Goal: Task Accomplishment & Management: Manage account settings

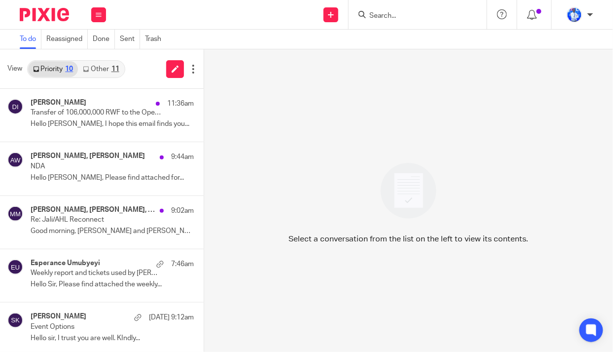
click at [109, 67] on link "Other 11" at bounding box center [101, 69] width 46 height 16
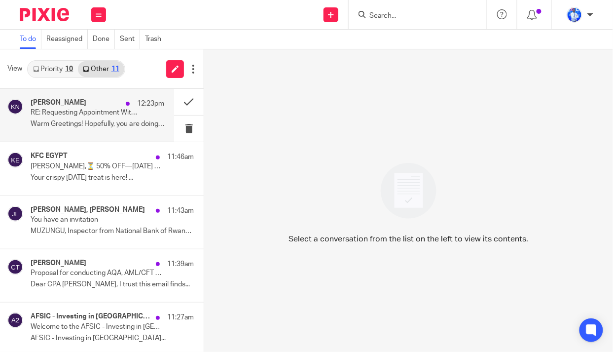
click at [85, 108] on div "Kevin Nshuti 12:23pm" at bounding box center [98, 104] width 134 height 10
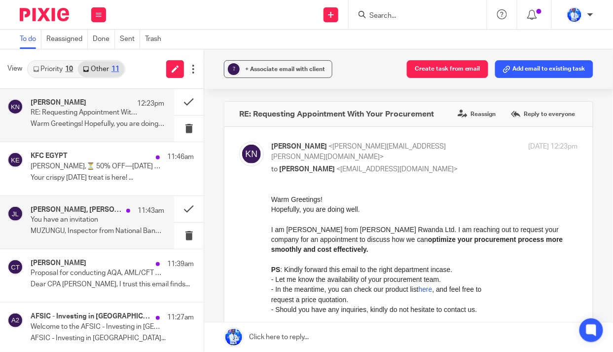
click at [111, 228] on p "MUZUNGU, Inspector from National Bank of Rwanda..." at bounding box center [98, 231] width 134 height 8
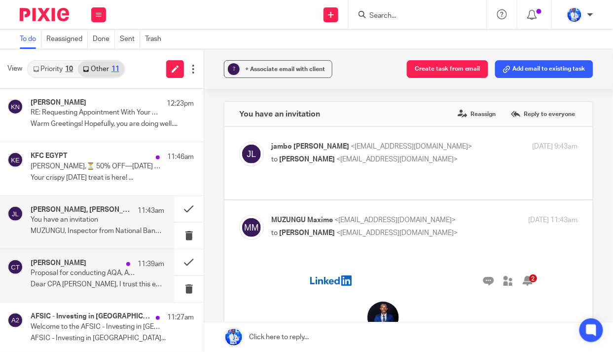
scroll to position [89, 0]
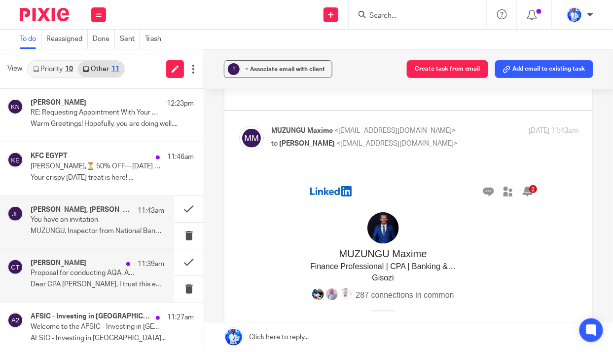
click at [59, 265] on h4 "Chris Twagirimana" at bounding box center [59, 263] width 56 height 8
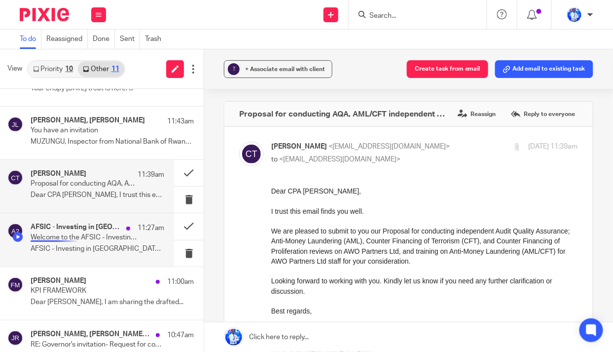
click at [61, 233] on p "Welcome to the AFSIC - Investing in Africa 2025 Event App" at bounding box center [84, 237] width 107 height 8
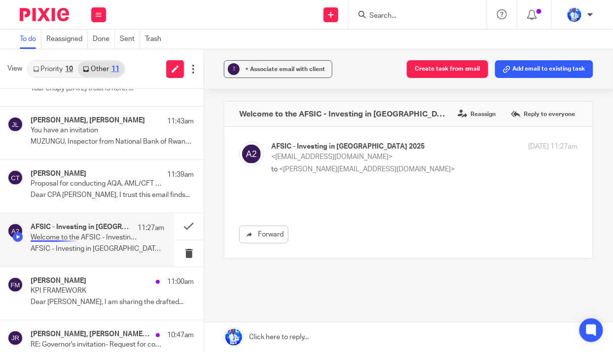
scroll to position [0, 0]
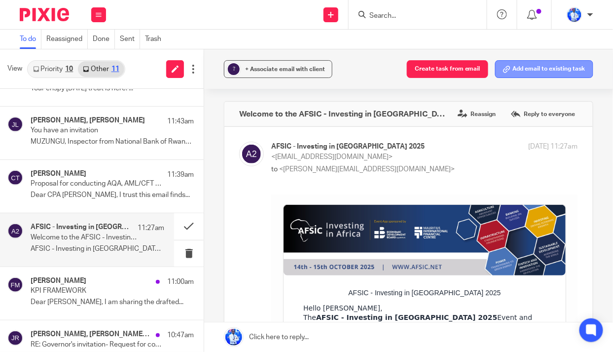
click at [529, 66] on button "Add email to existing task" at bounding box center [544, 69] width 98 height 18
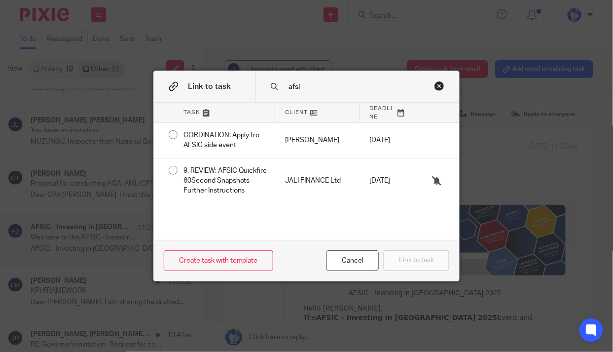
type input "afsi"
click at [437, 84] on div "Close this dialog window" at bounding box center [440, 86] width 10 height 10
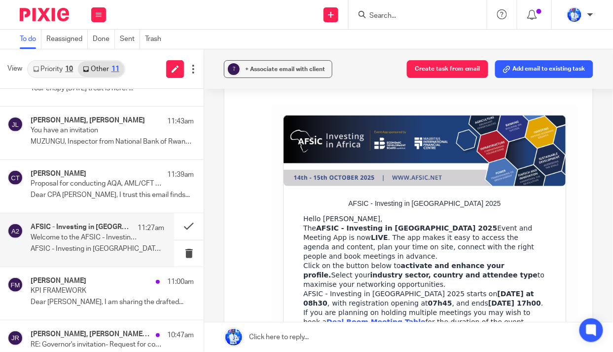
scroll to position [224, 0]
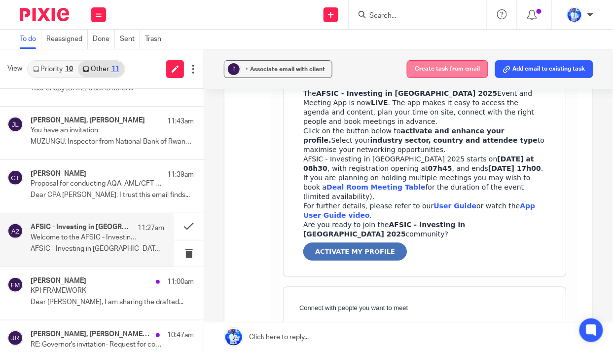
click at [456, 68] on button "Create task from email" at bounding box center [447, 69] width 81 height 18
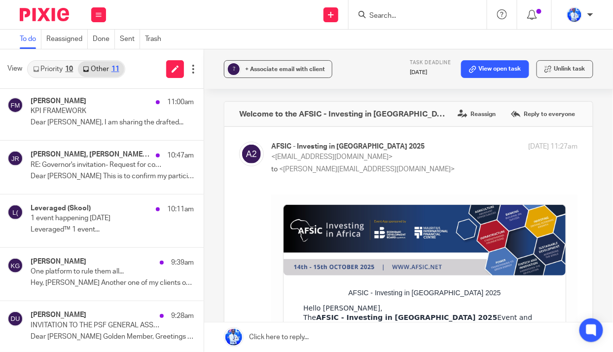
scroll to position [281, 0]
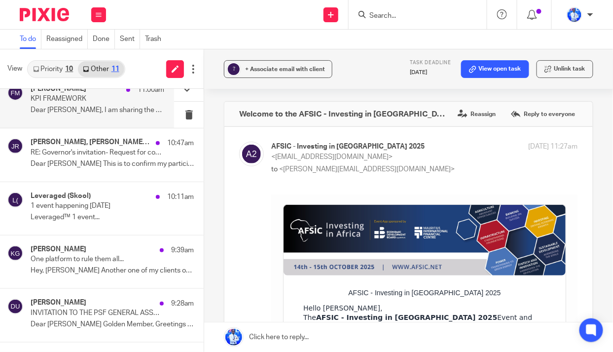
click at [74, 97] on p "KPI FRAMEWORK" at bounding box center [84, 99] width 107 height 8
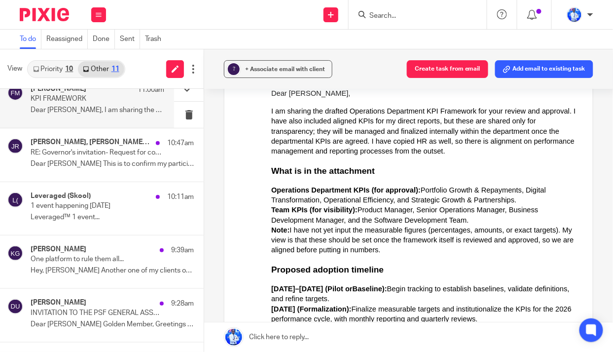
scroll to position [0, 0]
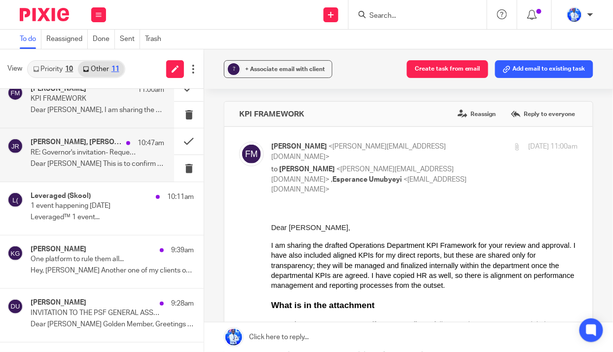
click at [97, 154] on p "RE: Governor's invitation- Request for confirmation" at bounding box center [84, 152] width 107 height 8
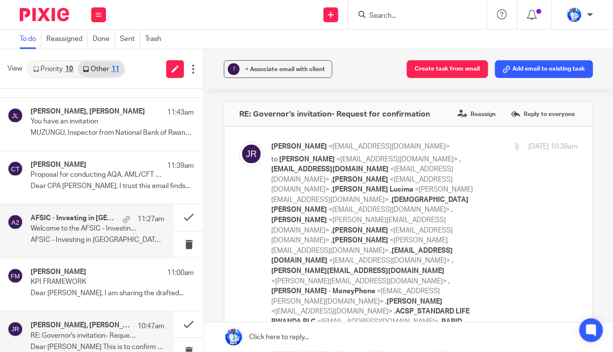
scroll to position [147, 0]
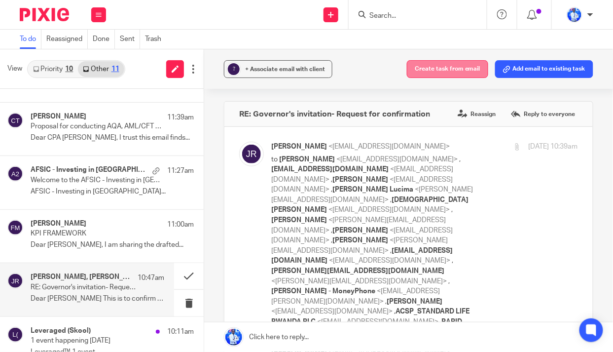
click at [446, 73] on button "Create task from email" at bounding box center [447, 69] width 81 height 18
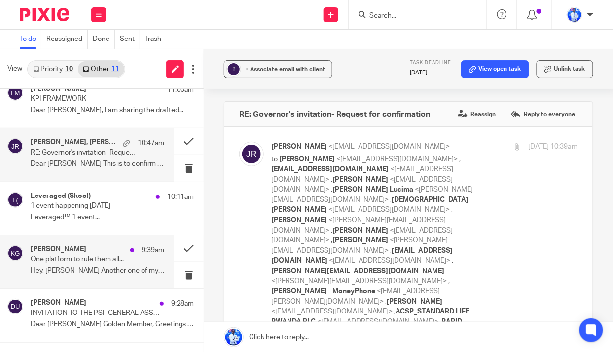
scroll to position [324, 0]
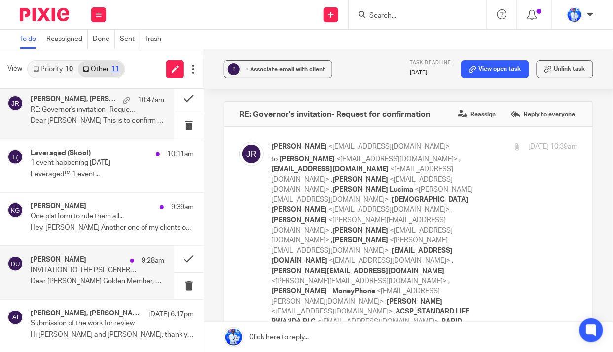
click at [82, 266] on p "INVITATION TO THE PSF GENERAL ASSEMBLY MEETING" at bounding box center [84, 270] width 107 height 8
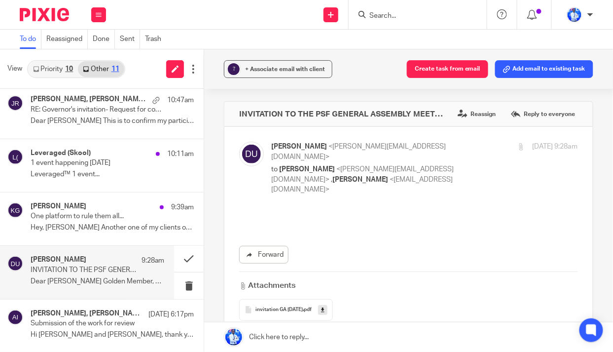
scroll to position [0, 0]
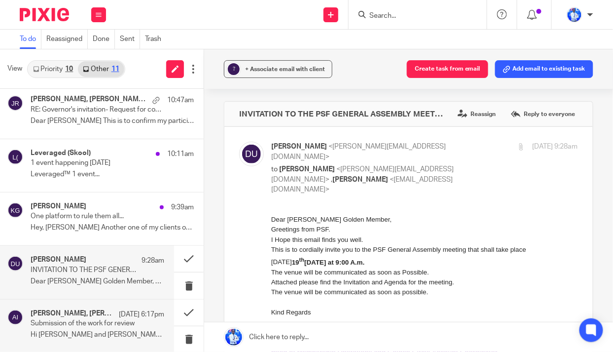
click at [76, 326] on p "Submission of the work for review" at bounding box center [84, 323] width 107 height 8
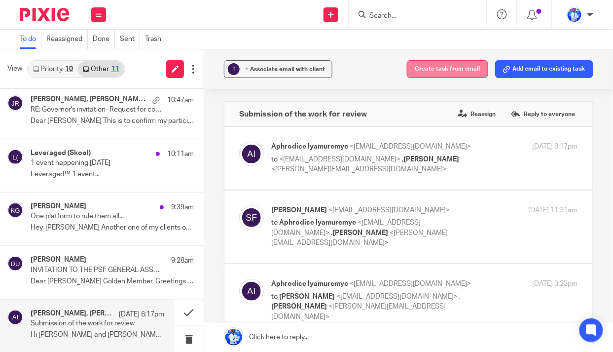
click at [447, 70] on button "Create task from email" at bounding box center [447, 69] width 81 height 18
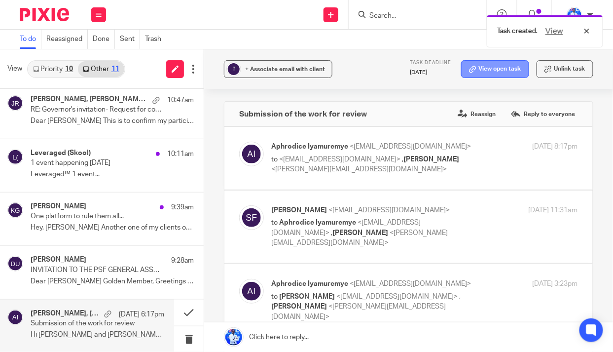
click at [488, 71] on link "View open task" at bounding box center [495, 69] width 68 height 18
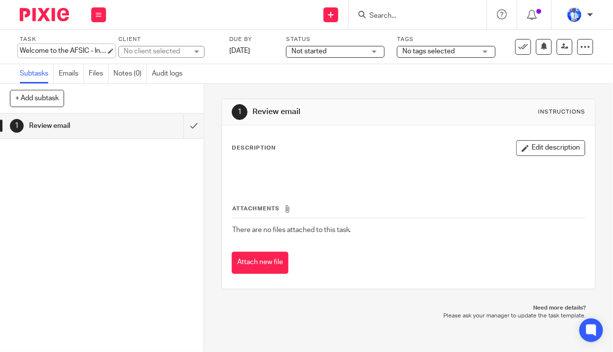
click at [68, 50] on div "Welcome to the AFSIC - Investing in Africa 2025 Event App Save Welcome to the A…" at bounding box center [63, 51] width 86 height 10
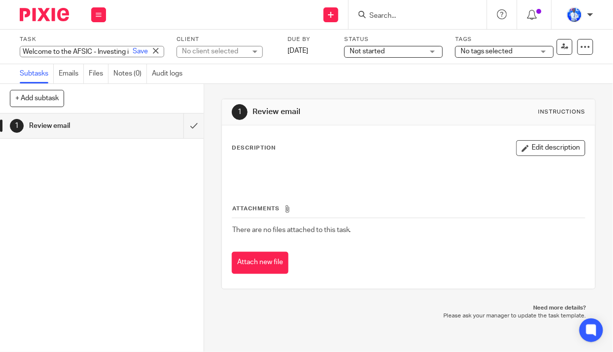
click at [69, 50] on input "Welcome to the AFSIC - Investing in [GEOGRAPHIC_DATA] 2025 Event App" at bounding box center [92, 51] width 145 height 11
click at [90, 52] on input "REVIEW: AFSIC - Investing in Africa 2025 Event App" at bounding box center [92, 51] width 145 height 11
click at [77, 51] on input "REVIEW: AFSIC - Investing in Africa 2025 Event App" at bounding box center [92, 51] width 145 height 11
type input "REVIEW: AFSIC - Update"
click at [133, 52] on link "Save" at bounding box center [140, 51] width 15 height 10
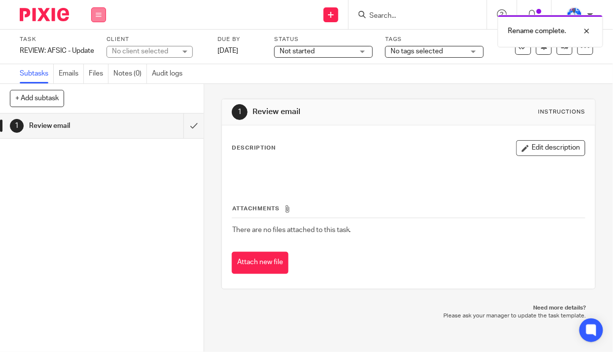
click at [101, 12] on icon at bounding box center [99, 15] width 6 height 6
click at [95, 46] on link "Work" at bounding box center [93, 45] width 17 height 7
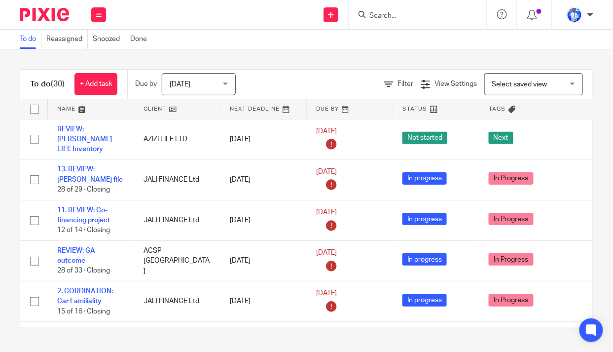
click at [63, 106] on link at bounding box center [91, 109] width 86 height 20
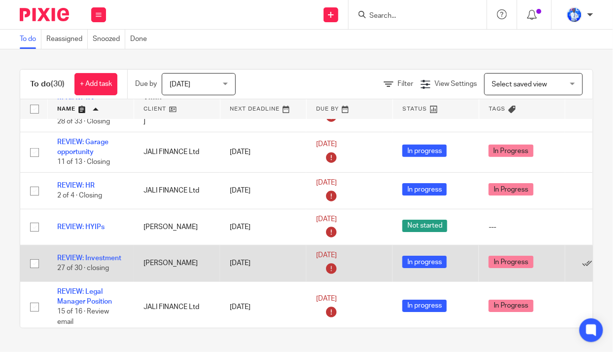
scroll to position [807, 0]
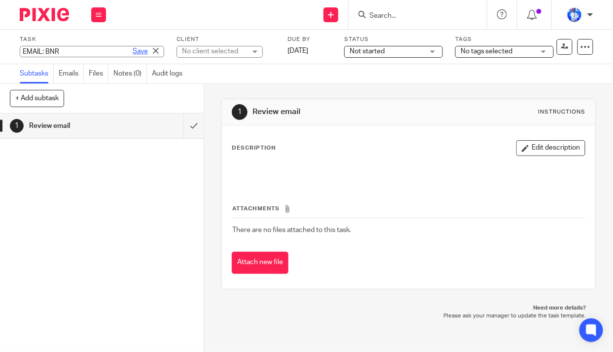
type input "EMAIL: BNR"
click at [133, 51] on link "Save" at bounding box center [140, 51] width 15 height 10
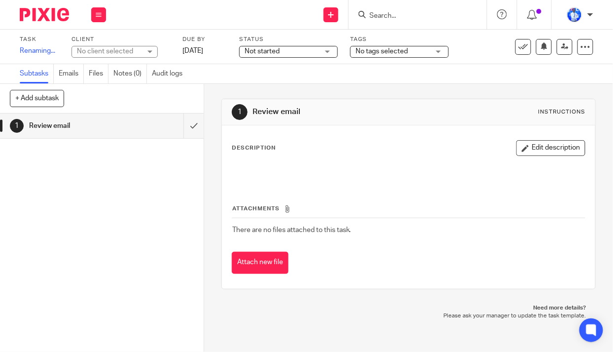
click at [141, 52] on div "No client selected" at bounding box center [109, 51] width 64 height 10
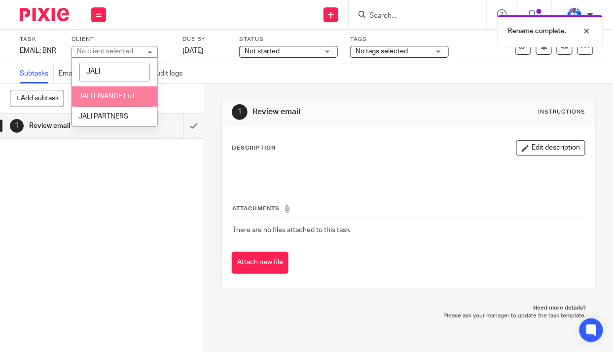
type input "JALI"
click at [118, 100] on li "JALI FINANCE Ltd" at bounding box center [114, 96] width 85 height 20
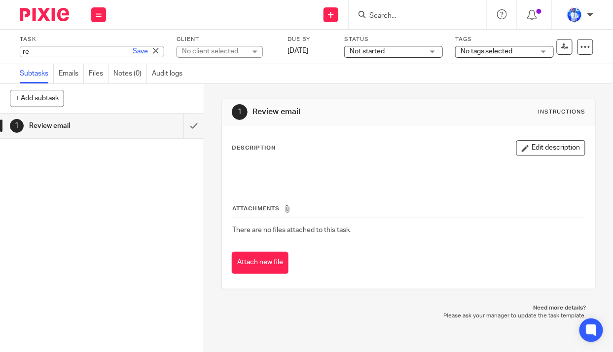
type input "r"
type input "REVIEW: Signature system"
click at [133, 47] on link "Save" at bounding box center [140, 51] width 15 height 10
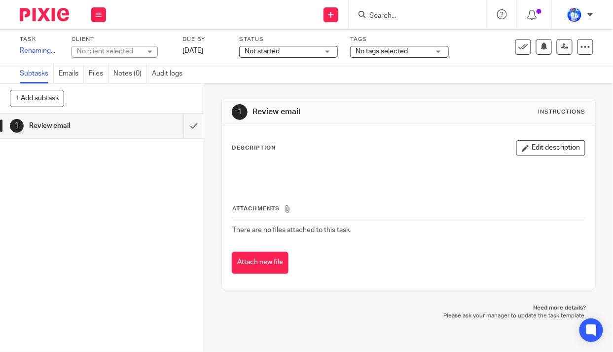
click at [134, 47] on div "No client selected" at bounding box center [109, 51] width 64 height 10
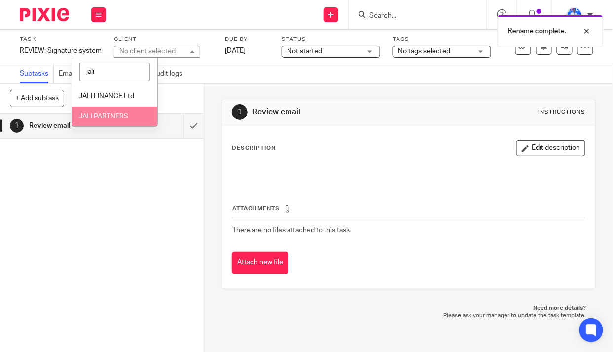
type input "jali"
click at [105, 115] on span "JALI PARTNERS" at bounding box center [103, 116] width 50 height 7
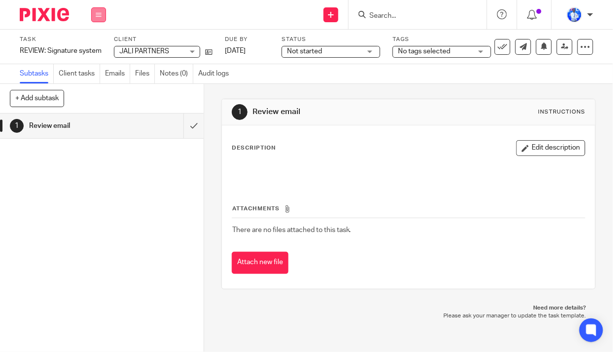
click at [96, 16] on icon at bounding box center [99, 15] width 6 height 6
click at [92, 58] on link "Email" at bounding box center [93, 60] width 16 height 7
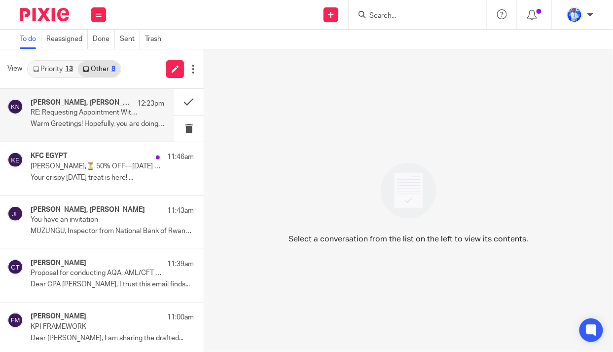
click at [105, 113] on p "RE: Requesting Appointment With Your Procurement" at bounding box center [84, 113] width 107 height 8
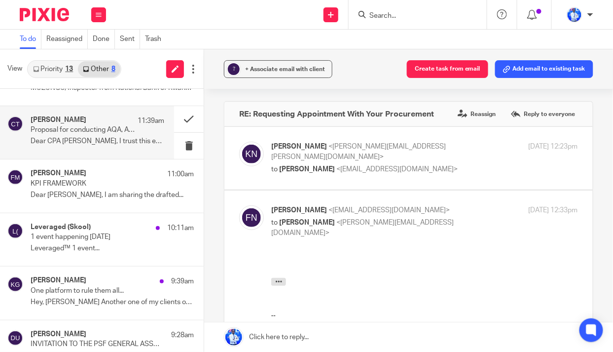
scroll to position [164, 0]
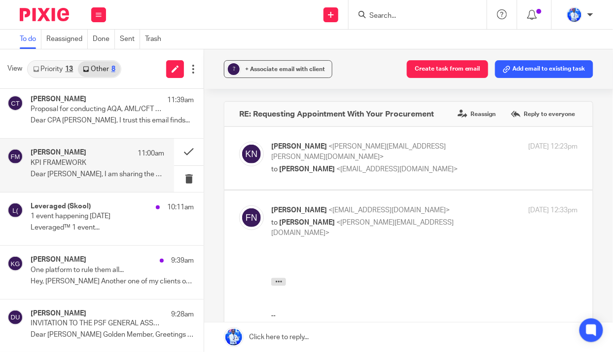
click at [76, 168] on div "Frank Mugisha 11:00am KPI FRAMEWORK Dear Felix, I am sharing the drafted..." at bounding box center [98, 164] width 134 height 33
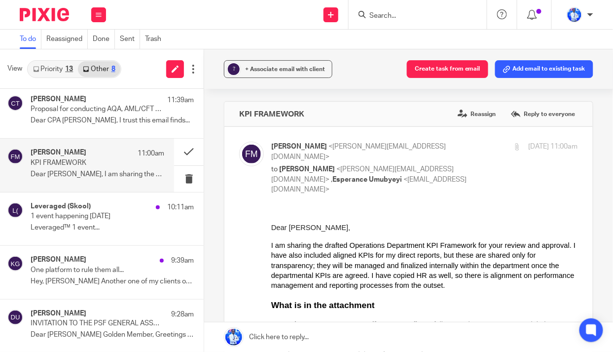
scroll to position [0, 0]
click at [434, 70] on button "Create task from email" at bounding box center [447, 69] width 81 height 18
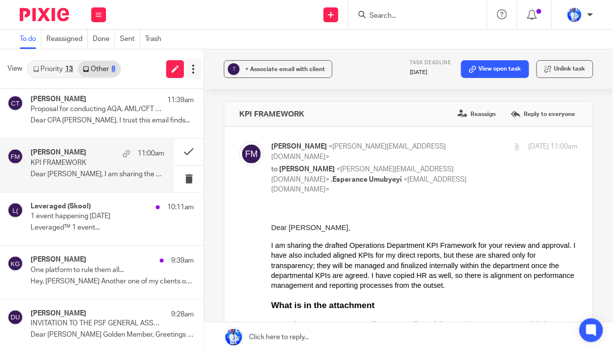
click at [190, 67] on icon at bounding box center [193, 69] width 10 height 10
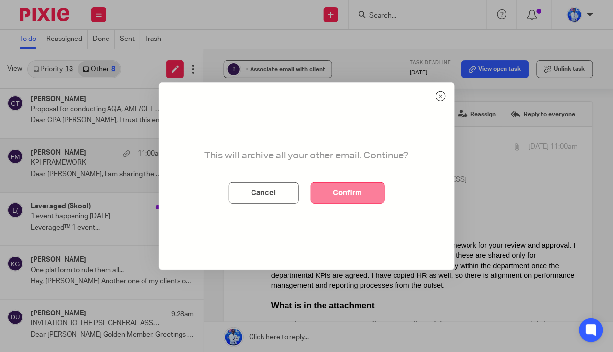
click at [354, 189] on button "Confirm" at bounding box center [348, 193] width 74 height 22
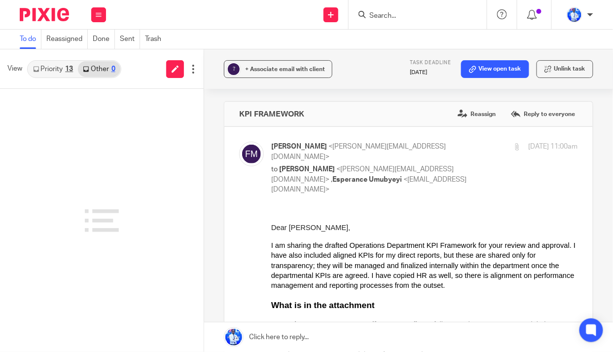
click at [54, 68] on link "Priority 13" at bounding box center [53, 69] width 50 height 16
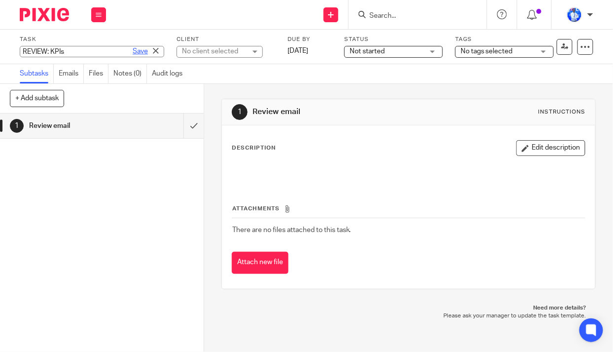
type input "REVIEW: KPIs"
click at [133, 53] on link "Save" at bounding box center [140, 51] width 15 height 10
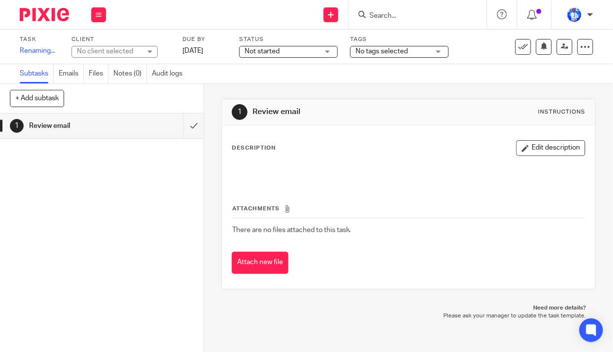
click at [131, 51] on div "No client selected" at bounding box center [109, 51] width 64 height 10
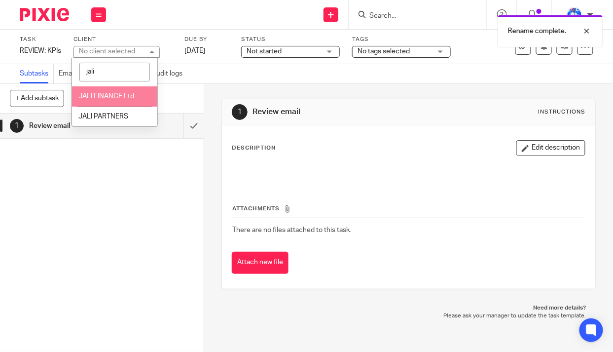
type input "jali"
click at [109, 100] on li "JALI FINANCE Ltd" at bounding box center [114, 96] width 85 height 20
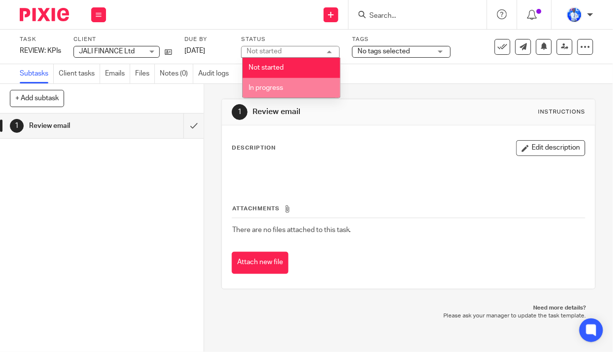
drag, startPoint x: 0, startPoint y: 0, endPoint x: 294, endPoint y: 84, distance: 305.8
click at [294, 84] on li "In progress" at bounding box center [292, 88] width 98 height 20
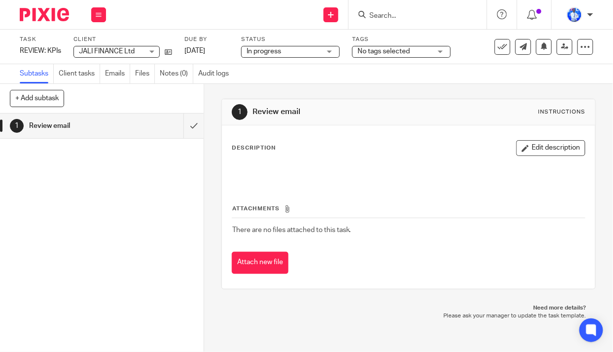
click at [402, 52] on span "No tags selected" at bounding box center [384, 51] width 52 height 7
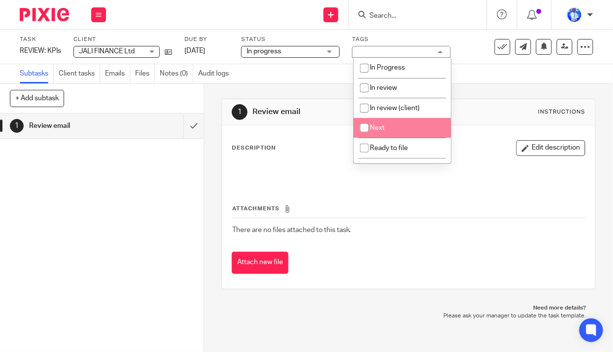
click at [388, 122] on li "Next" at bounding box center [403, 128] width 98 height 20
checkbox input "true"
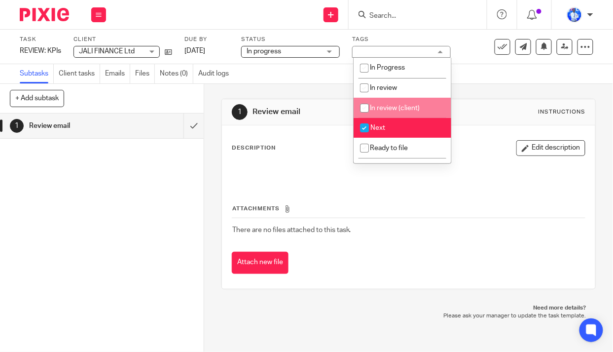
click at [192, 19] on div "Send new email Create task Add client Get Support Contact Support Help Document…" at bounding box center [364, 14] width 497 height 29
